Goal: Task Accomplishment & Management: Complete application form

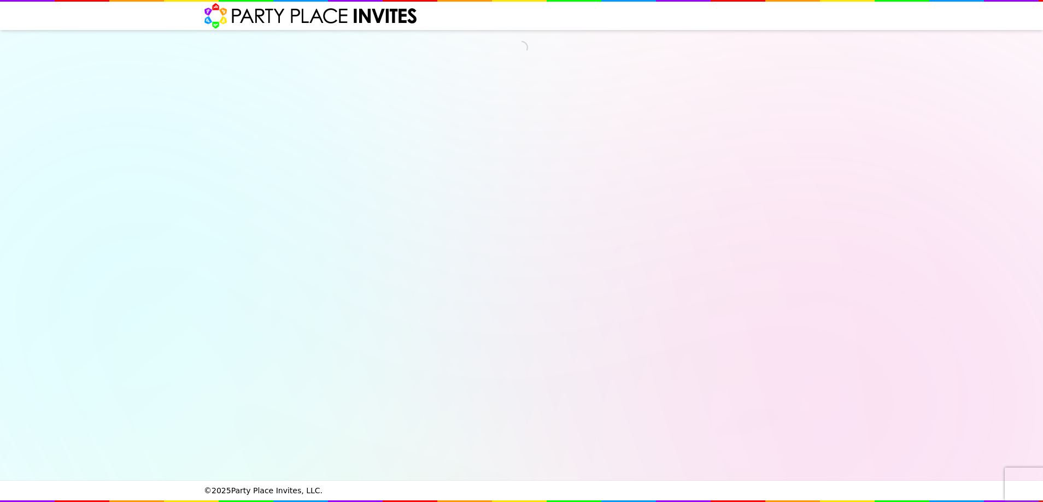
select select "540260"
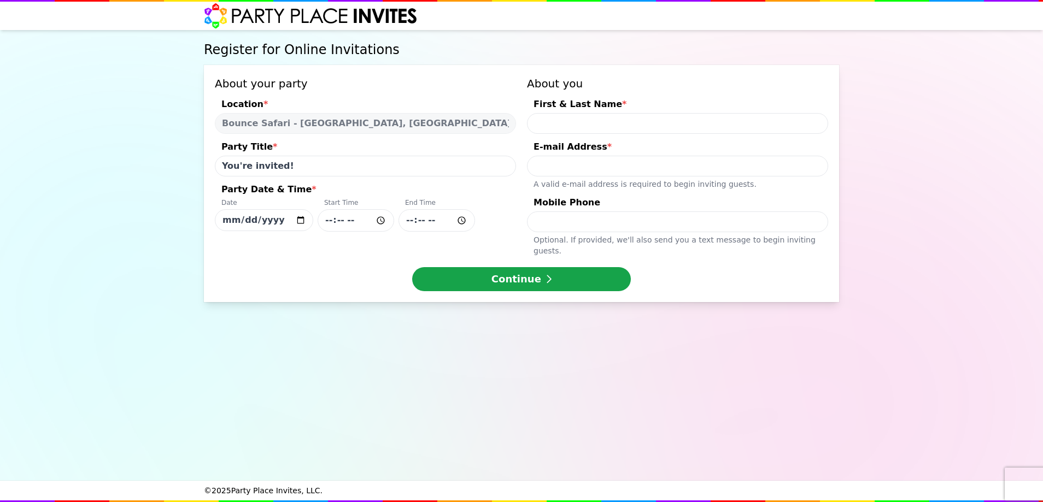
click at [299, 221] on input "[DATE]" at bounding box center [264, 220] width 98 height 22
type input "[DATE]"
click at [350, 223] on input "Party Date & Time * Date [DATE] Start Time End Time" at bounding box center [356, 220] width 77 height 22
click at [372, 226] on input "Party Date & Time * Date [DATE] Start Time End Time" at bounding box center [356, 220] width 77 height 22
click at [379, 219] on input "Party Date & Time * Date [DATE] Start Time End Time" at bounding box center [356, 220] width 77 height 22
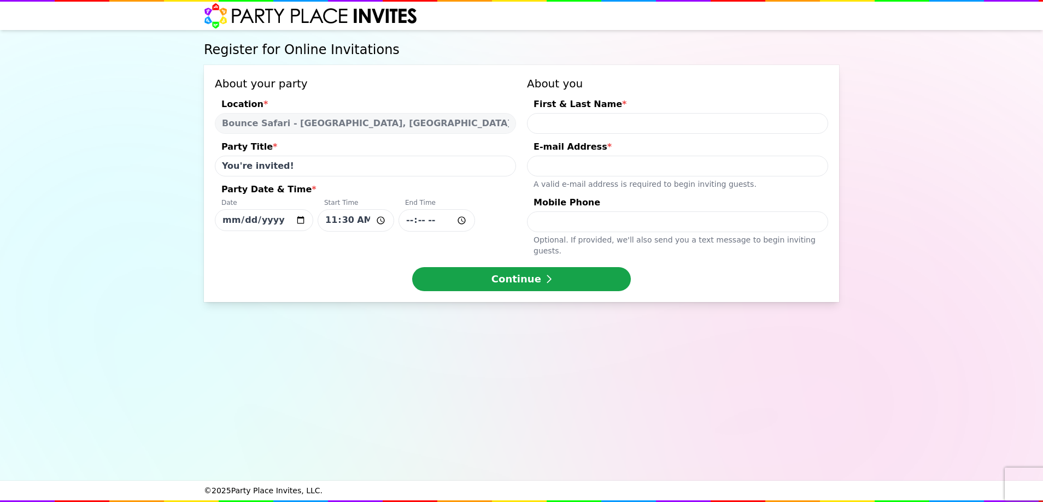
type input "11:30"
click at [435, 221] on input "Party Date & Time * Date [DATE] Start Time 11:30 End Time" at bounding box center [437, 220] width 77 height 22
click at [439, 223] on input "Party Date & Time * Date [DATE] Start Time 11:30 End Time" at bounding box center [437, 220] width 77 height 22
click at [458, 220] on input "Party Date & Time * Date [DATE] Start Time 11:30 End Time" at bounding box center [437, 220] width 77 height 22
click at [673, 267] on div "Continue" at bounding box center [521, 279] width 613 height 24
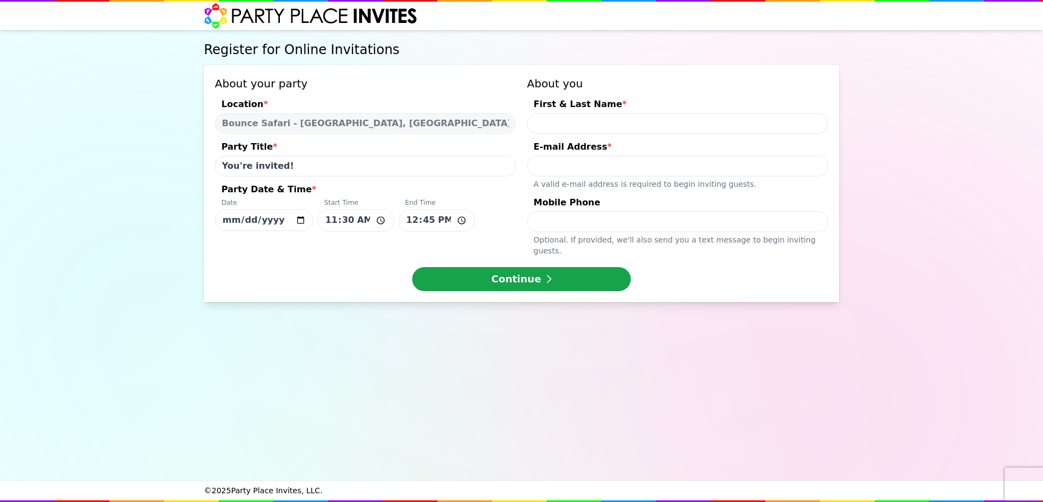
click at [461, 221] on input "12:45" at bounding box center [437, 220] width 77 height 22
type input "13:15"
click at [507, 223] on div "Date [DATE] Start Time 11:30 End Time 13:15" at bounding box center [365, 214] width 301 height 33
click at [313, 223] on input "[DATE]" at bounding box center [264, 220] width 98 height 22
click at [782, 325] on div "Register for Online Invitations About your party Location * Bounce Safari - [GE…" at bounding box center [522, 255] width 640 height 451
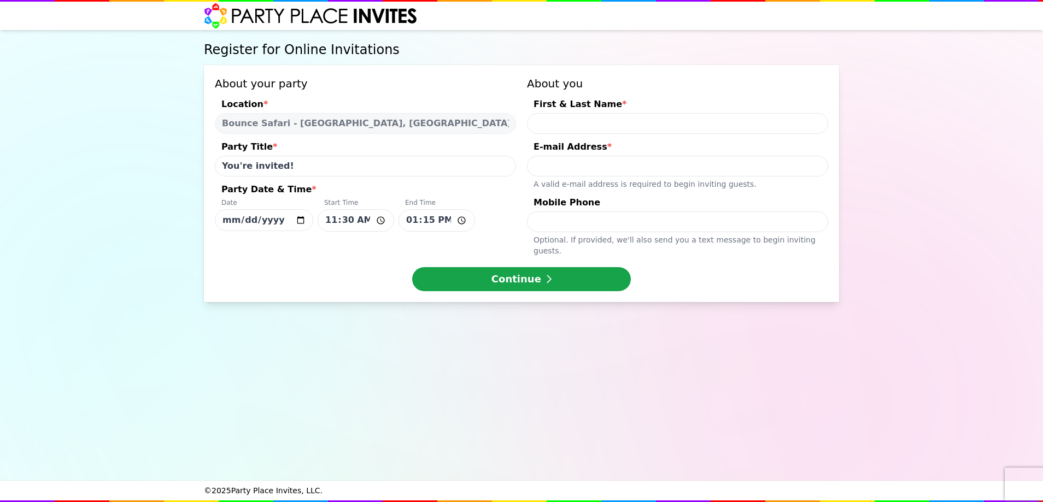
click at [587, 119] on input "First & Last Name *" at bounding box center [677, 123] width 301 height 21
type input "[PERSON_NAME]"
type input "[EMAIL_ADDRESS][DOMAIN_NAME]"
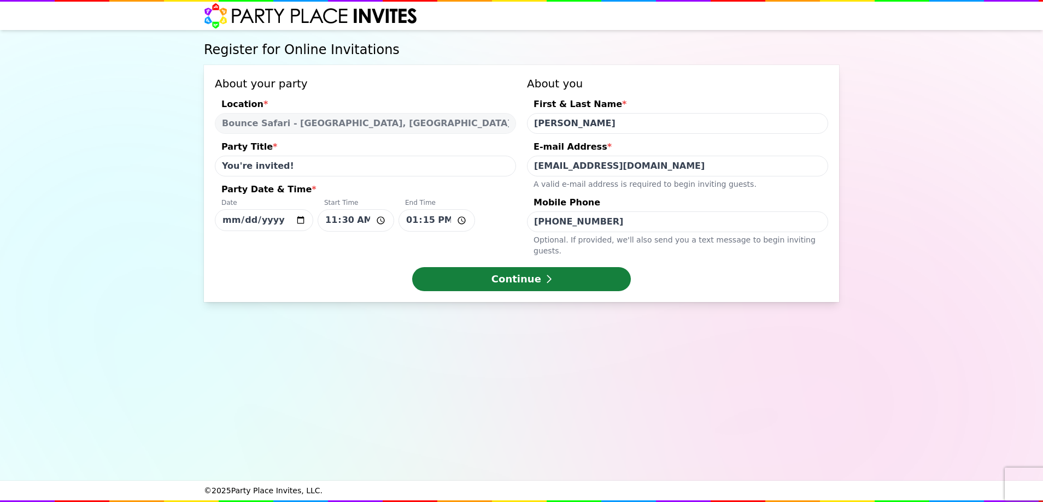
type input "[PHONE_NUMBER]"
click at [566, 270] on button "Continue" at bounding box center [521, 279] width 219 height 24
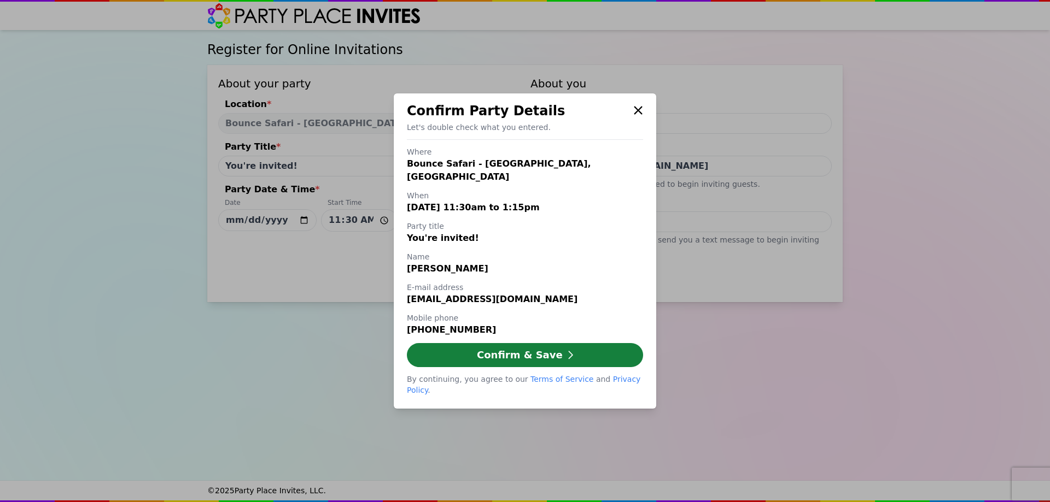
click at [550, 353] on button "Confirm & Save" at bounding box center [525, 355] width 236 height 24
